Goal: Complete application form

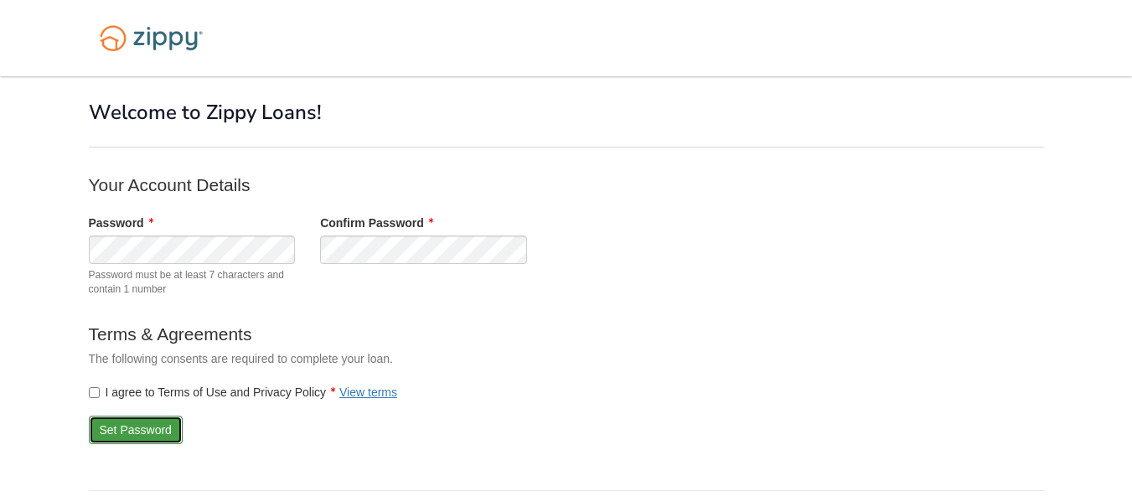
click at [138, 430] on button "Set Password" at bounding box center [136, 429] width 94 height 28
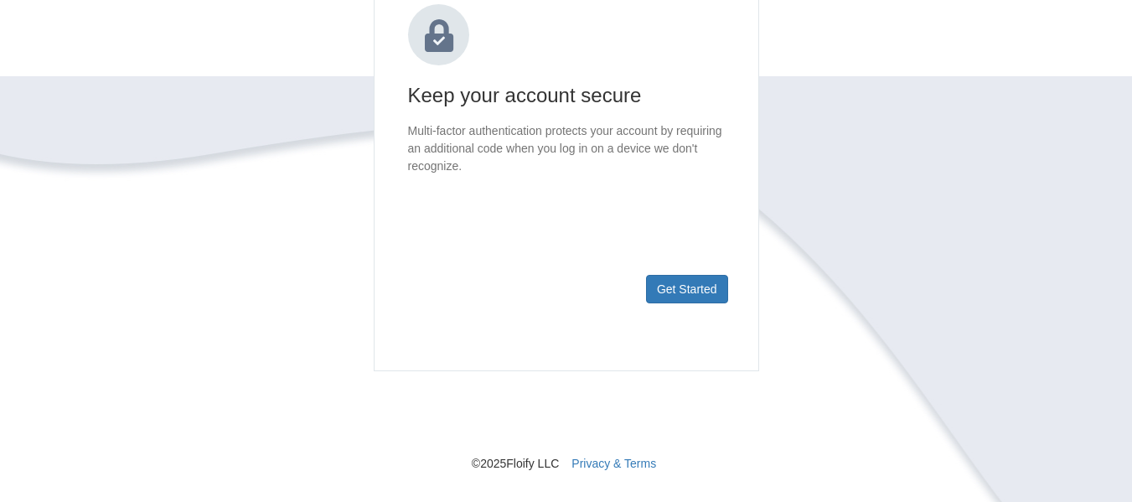
scroll to position [251, 0]
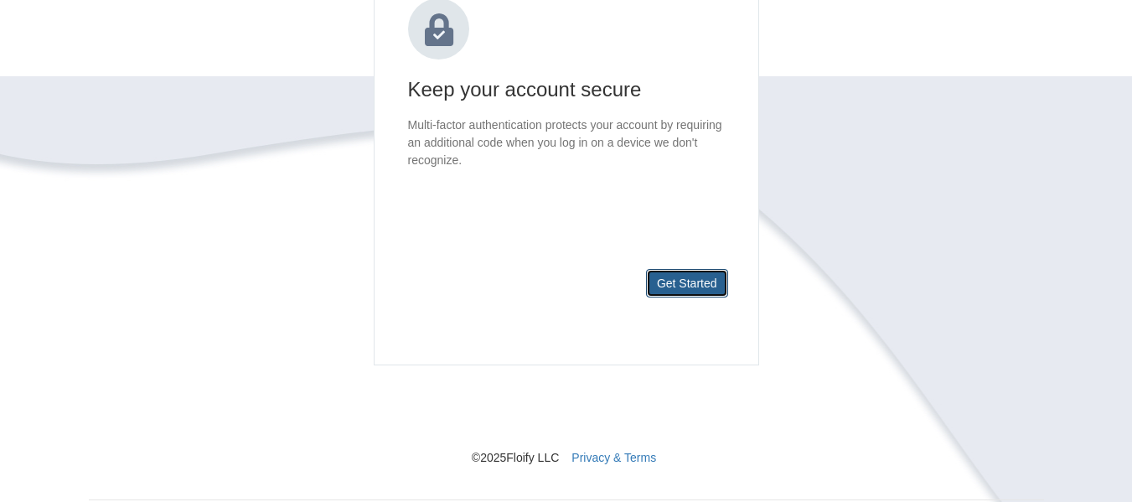
click at [678, 291] on button "Get Started" at bounding box center [687, 283] width 82 height 28
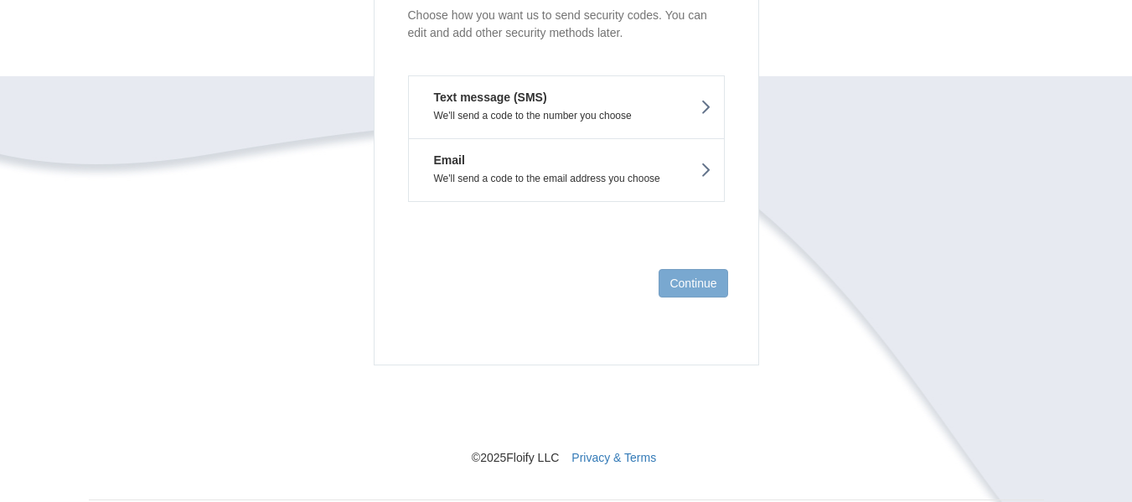
click at [656, 106] on button "Text message (SMS) We'll send a code to the number you choose" at bounding box center [566, 106] width 317 height 63
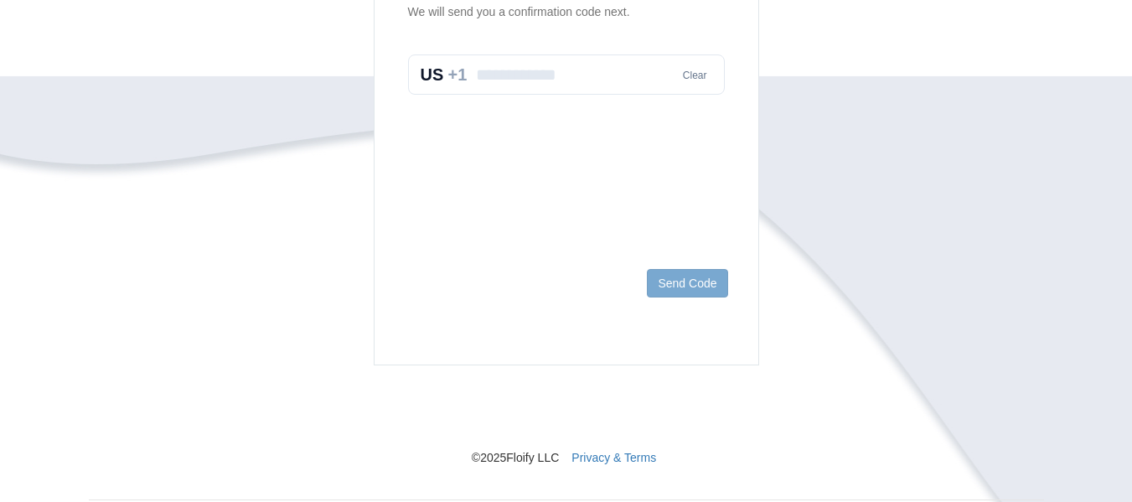
click at [570, 72] on input "text" at bounding box center [566, 74] width 317 height 40
type input "**********"
click at [693, 288] on button "Send Code" at bounding box center [687, 283] width 80 height 28
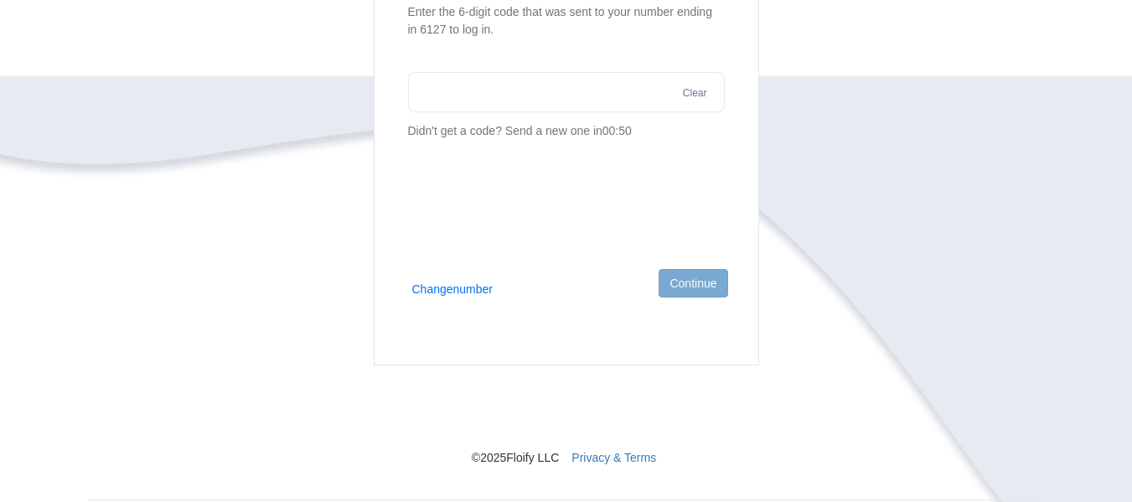
click at [529, 103] on input "text" at bounding box center [566, 92] width 317 height 40
type input "******"
click at [683, 279] on button "Continue" at bounding box center [692, 283] width 69 height 28
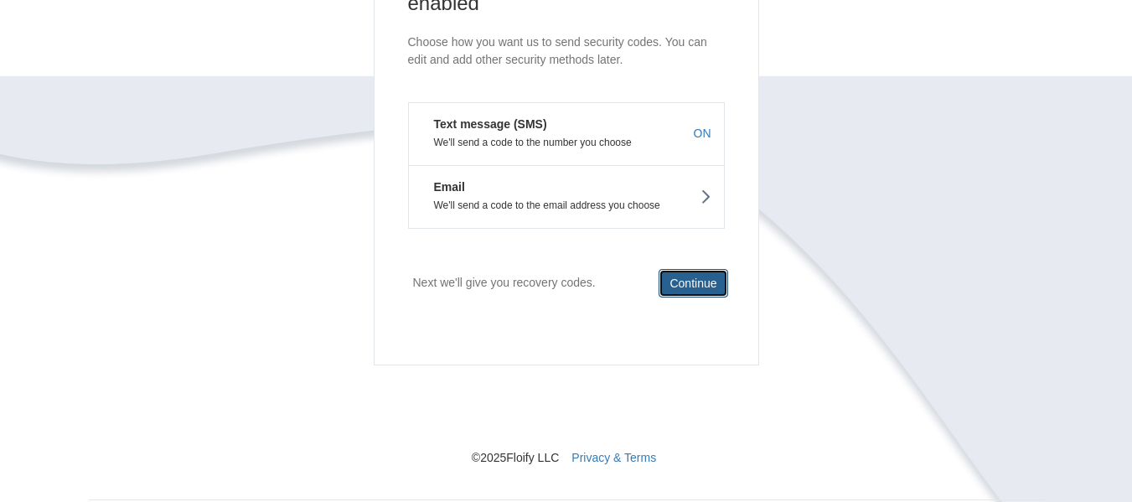
click at [688, 281] on button "Continue" at bounding box center [692, 283] width 69 height 28
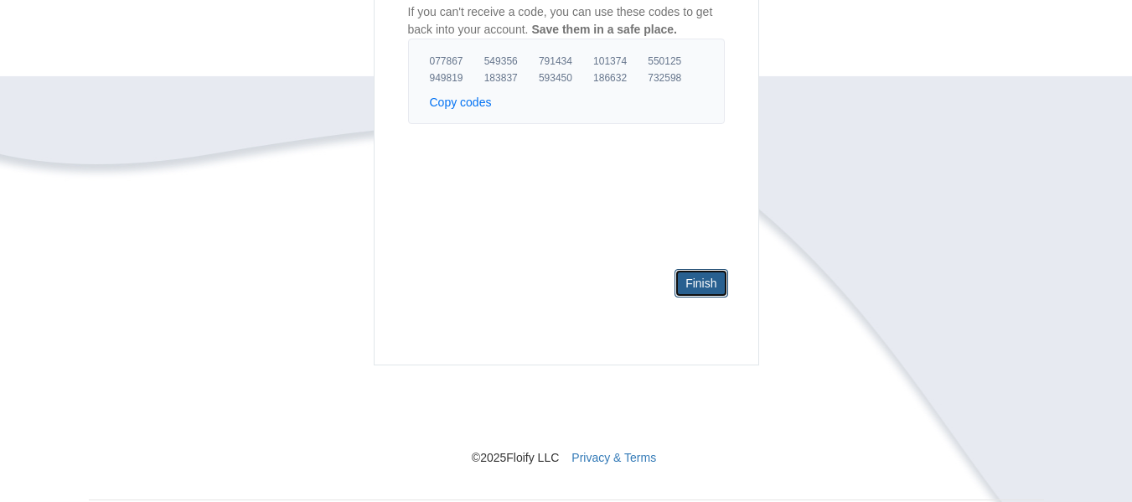
click at [699, 280] on link "Finish" at bounding box center [700, 283] width 53 height 28
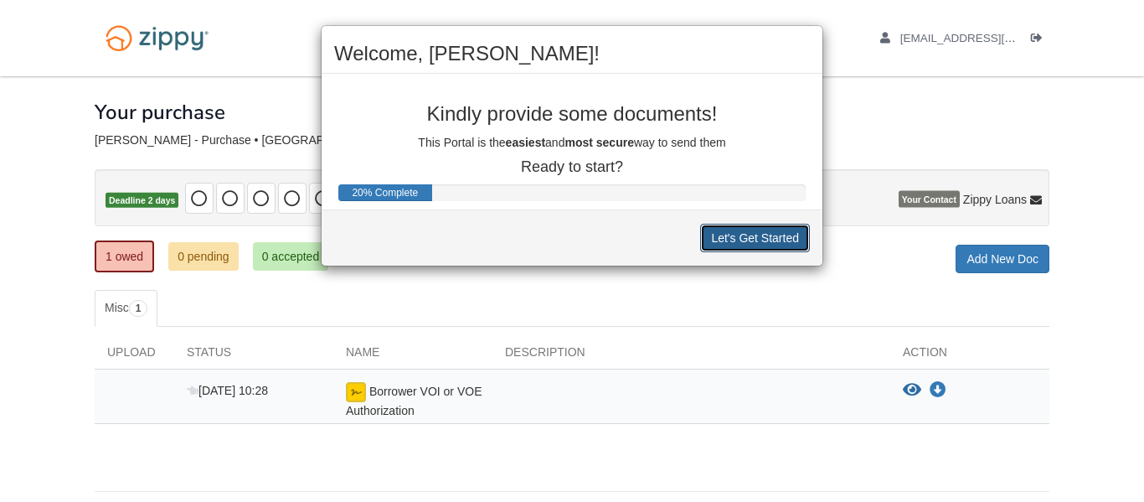
click at [758, 237] on button "Let's Get Started" at bounding box center [755, 238] width 110 height 28
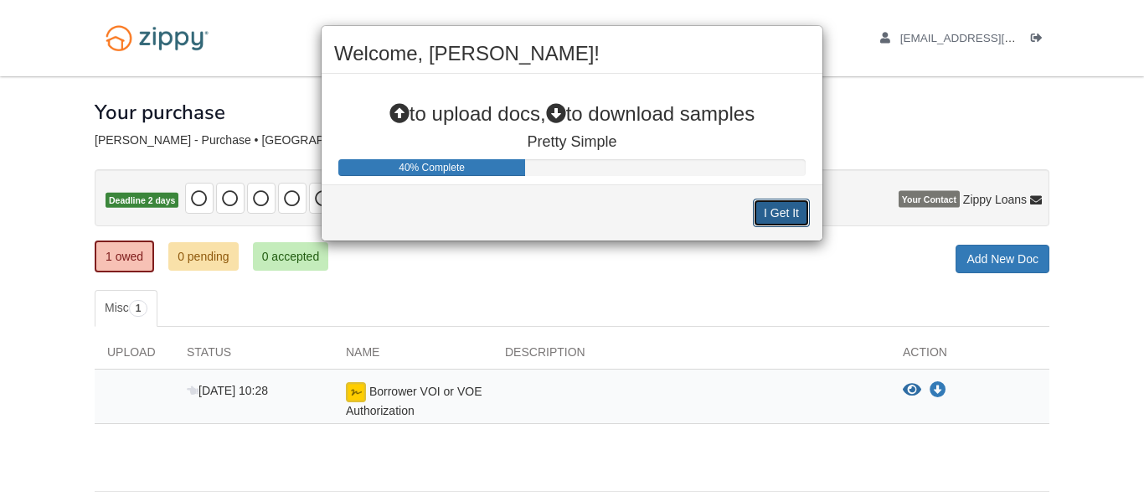
click at [781, 209] on button "I Get It" at bounding box center [781, 213] width 57 height 28
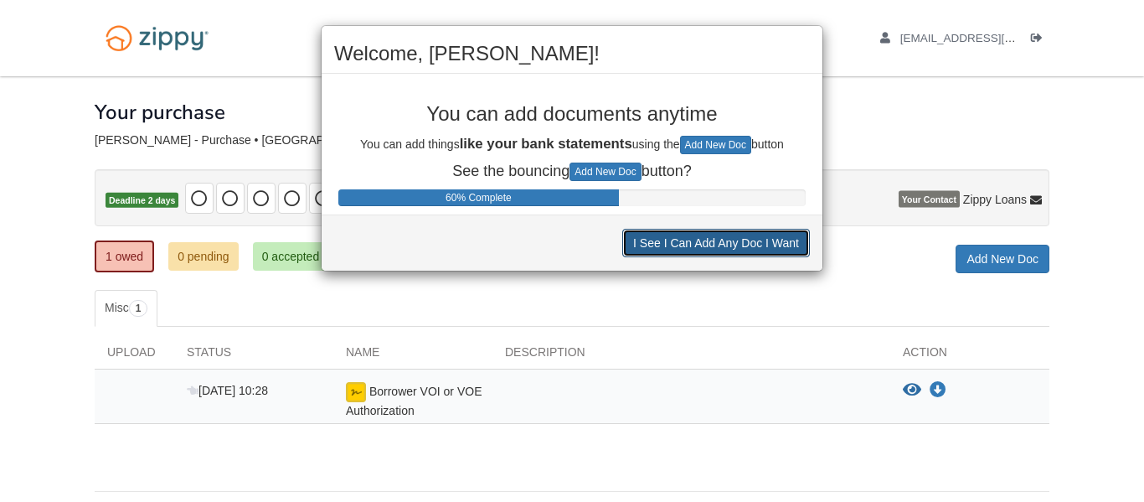
click at [689, 237] on button "I See I Can Add Any Doc I Want" at bounding box center [716, 243] width 188 height 28
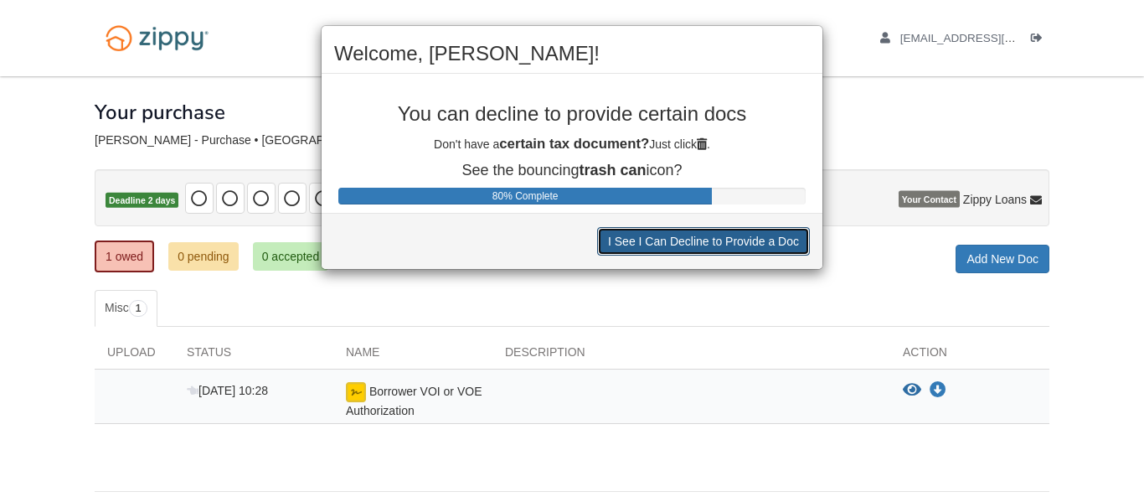
click at [720, 238] on button "I See I Can Decline to Provide a Doc" at bounding box center [703, 241] width 213 height 28
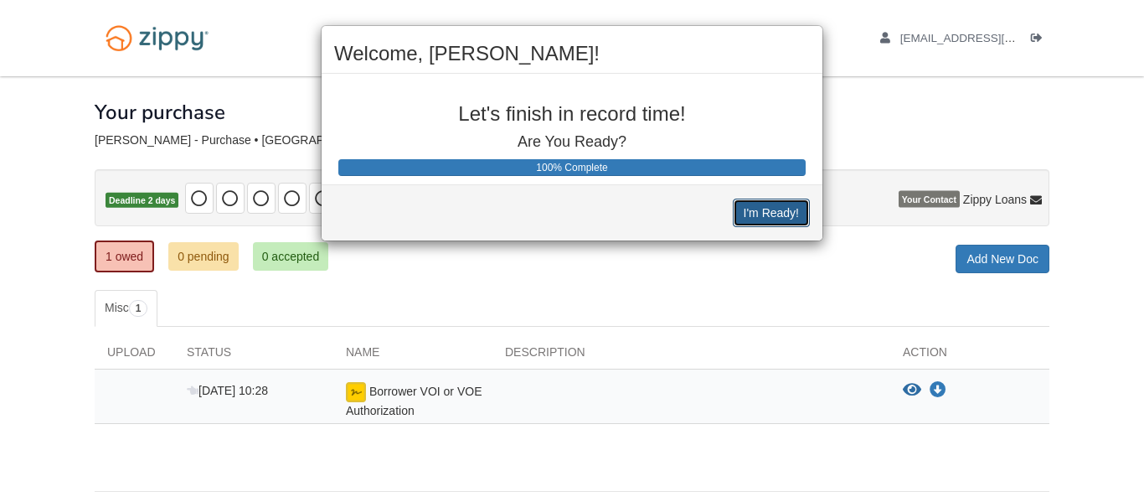
click at [772, 209] on button "I'm Ready!" at bounding box center [771, 213] width 77 height 28
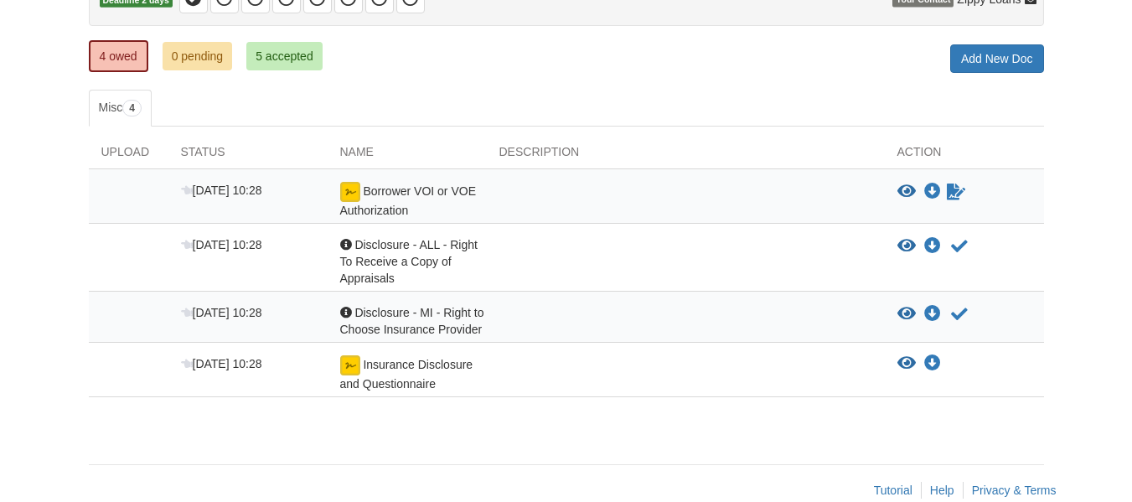
scroll to position [230, 0]
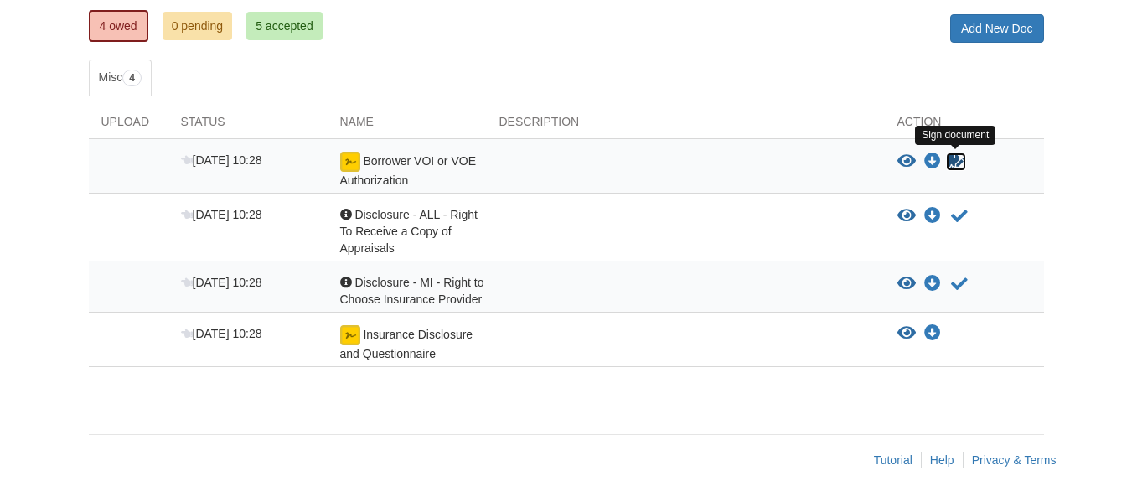
click at [954, 158] on icon "Sign Form" at bounding box center [955, 161] width 18 height 17
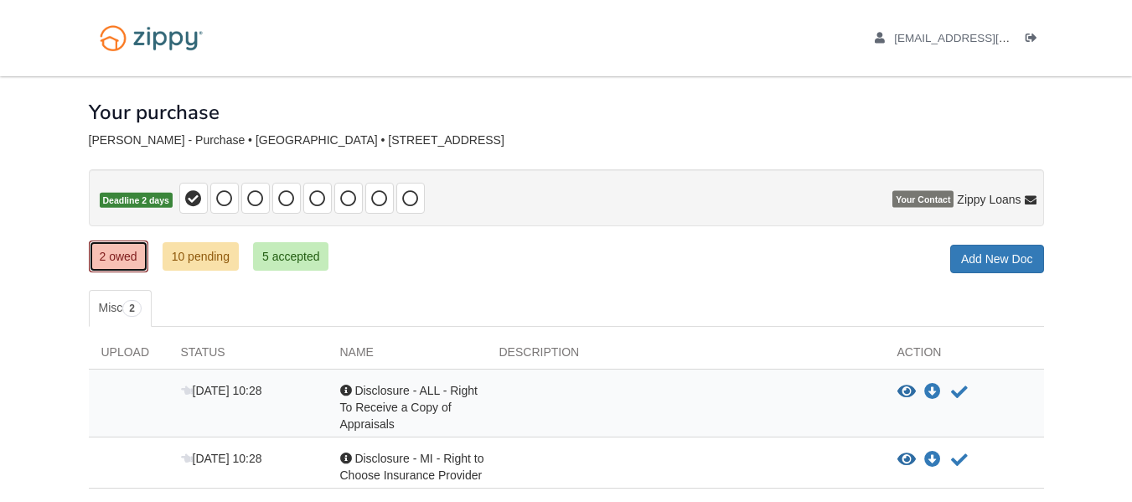
click at [125, 255] on link "2 owed" at bounding box center [118, 256] width 59 height 32
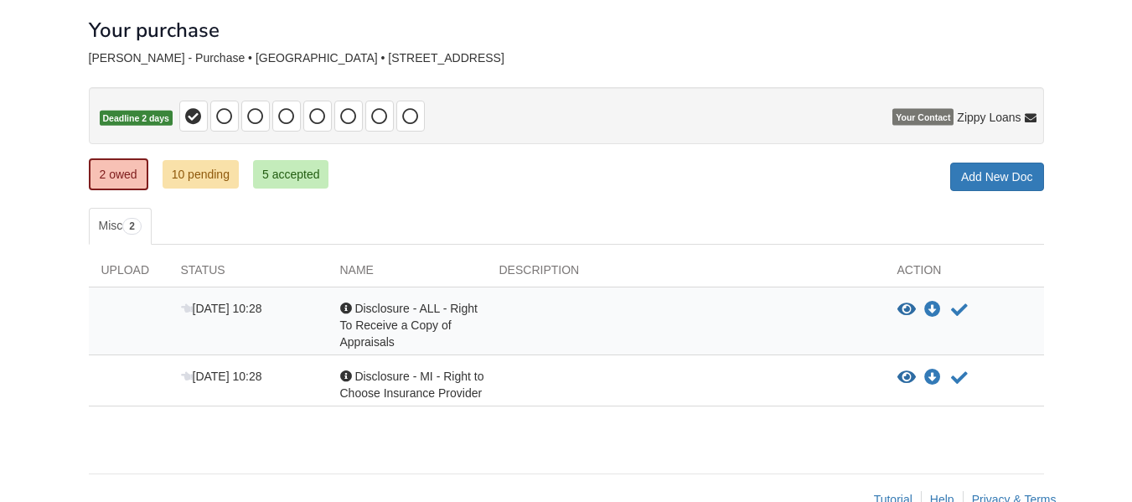
scroll to position [121, 0]
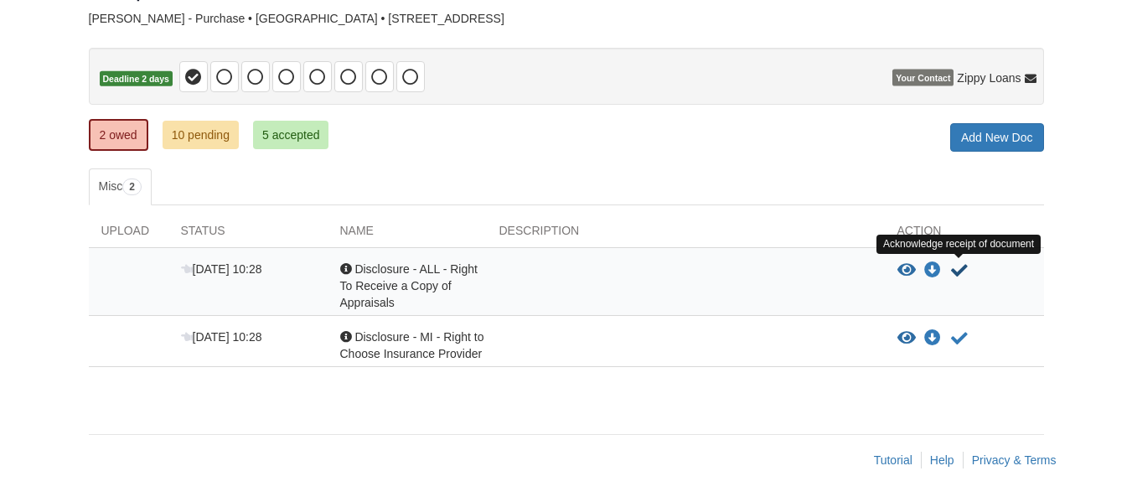
click at [957, 267] on icon "Acknowledge receipt of document" at bounding box center [959, 270] width 17 height 17
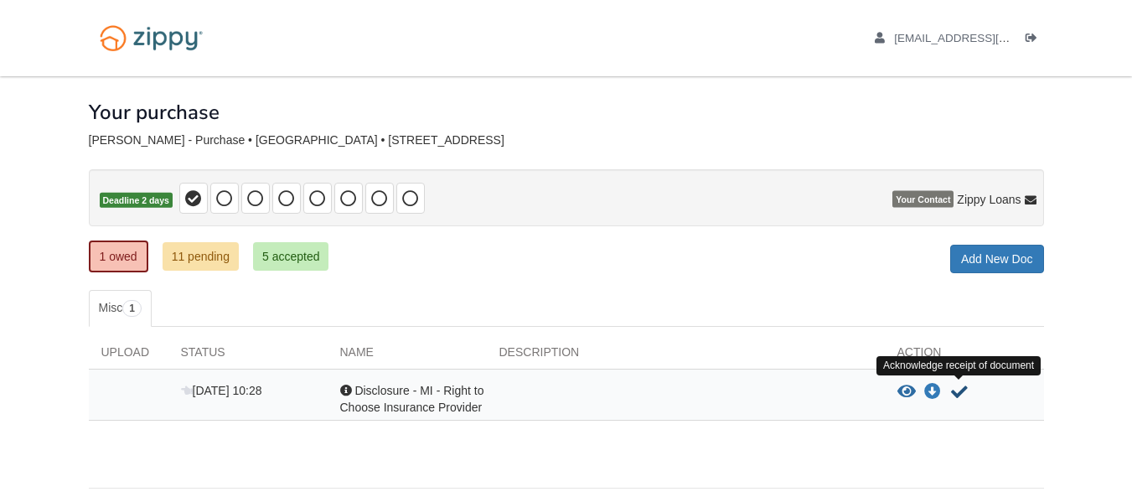
click at [962, 392] on icon "Acknowledge receipt of document" at bounding box center [959, 392] width 17 height 17
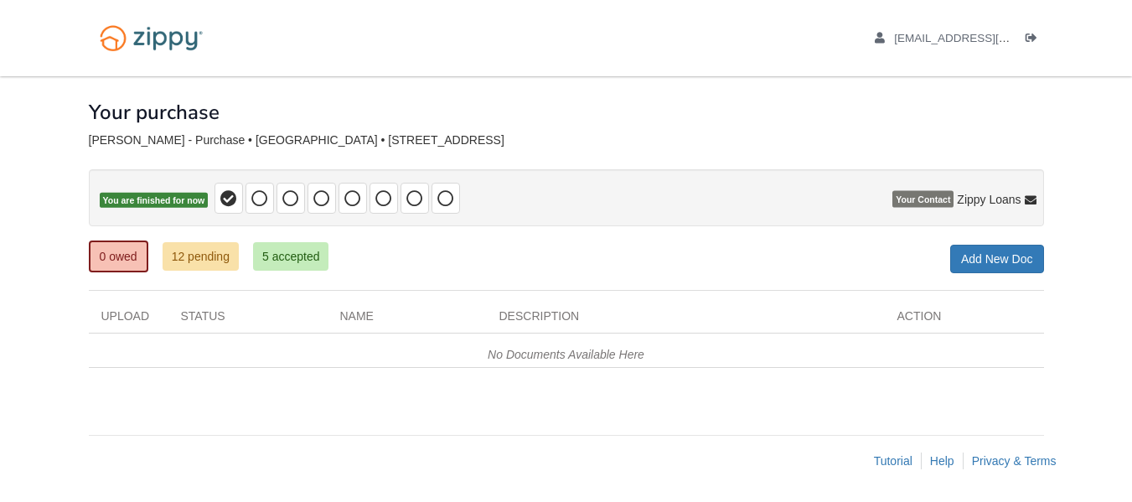
scroll to position [1, 0]
